Goal: Check status: Check status

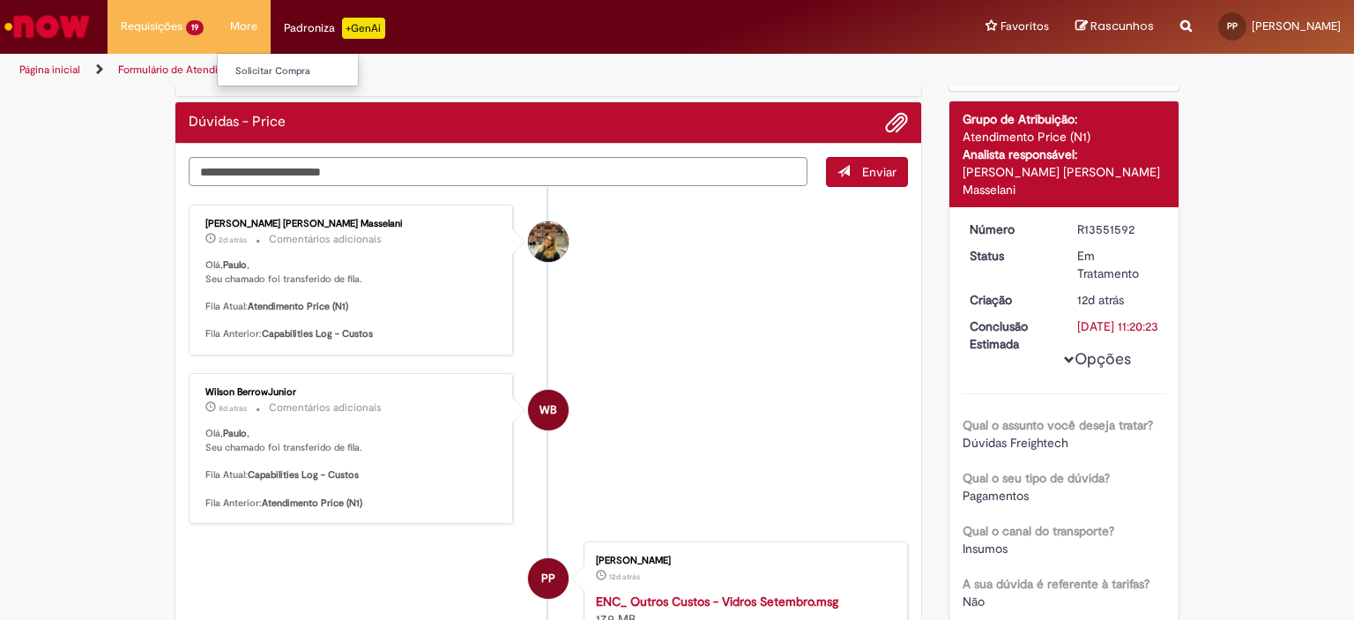
scroll to position [88, 0]
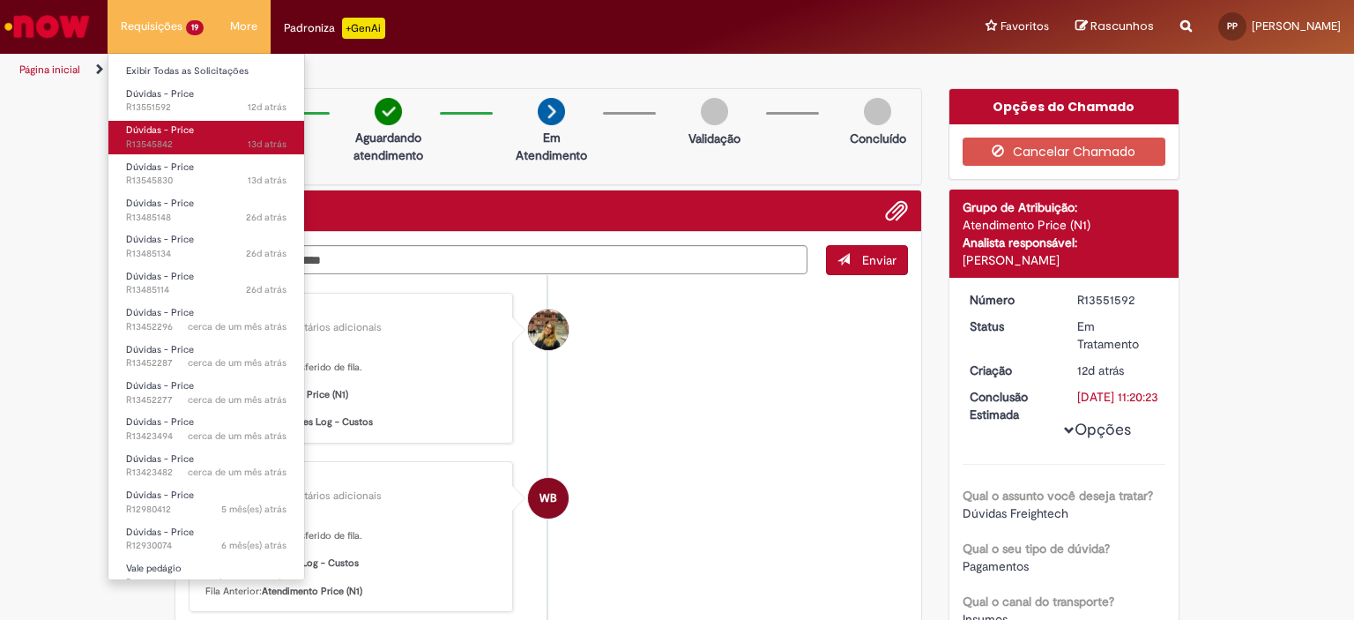
click at [184, 138] on span "13d atrás 13 dias atrás R13545842" at bounding box center [206, 145] width 160 height 14
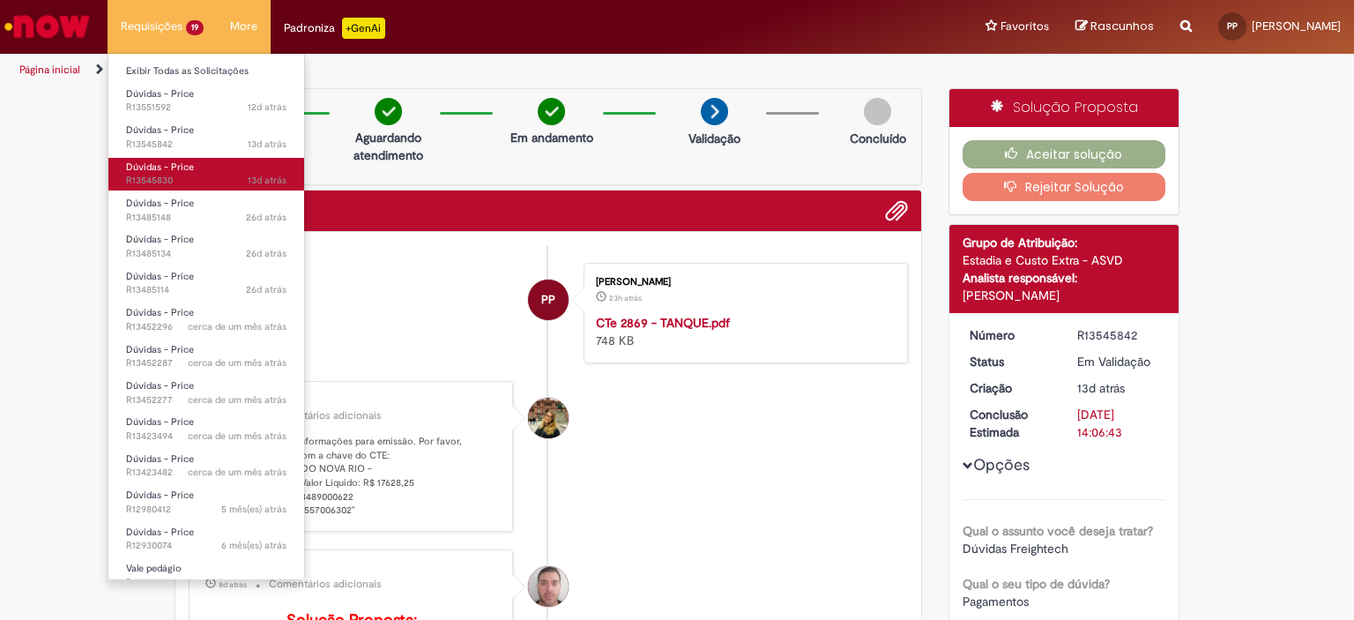
click at [191, 171] on span "Dúvidas - Price" at bounding box center [160, 166] width 68 height 13
